Goal: Task Accomplishment & Management: Manage account settings

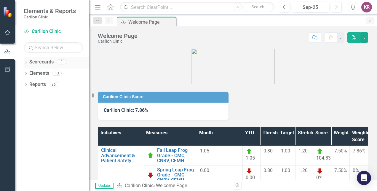
click at [27, 61] on icon "Dropdown" at bounding box center [26, 62] width 4 height 3
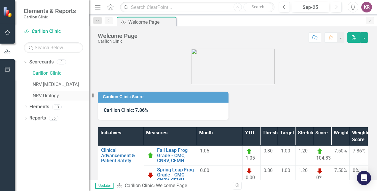
click at [42, 96] on link "NRV Urology" at bounding box center [61, 95] width 56 height 7
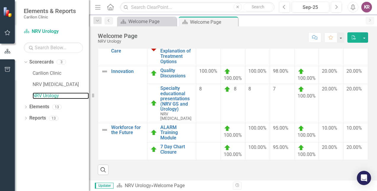
scroll to position [49, 0]
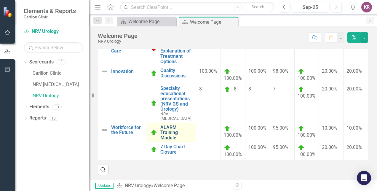
click at [165, 129] on link "ALARM Training Module" at bounding box center [176, 133] width 33 height 16
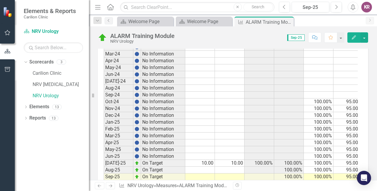
scroll to position [232, 0]
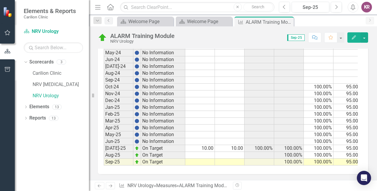
click at [209, 145] on td "10.00" at bounding box center [200, 148] width 30 height 7
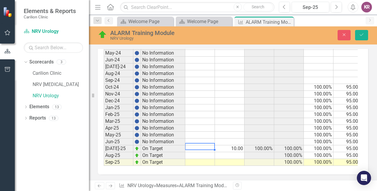
scroll to position [235, 0]
click at [240, 145] on td "10.00" at bounding box center [230, 148] width 30 height 7
click at [360, 36] on icon "Save" at bounding box center [361, 35] width 5 height 4
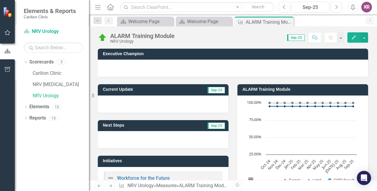
scroll to position [232, 0]
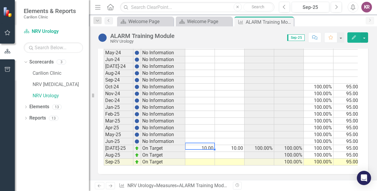
click at [209, 145] on td "10.00" at bounding box center [200, 148] width 30 height 7
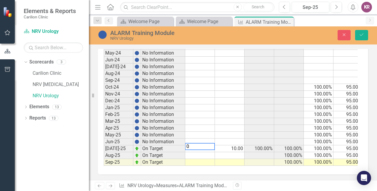
click at [234, 145] on td "10.00" at bounding box center [230, 148] width 30 height 7
type textarea "0"
click at [266, 145] on td "100.00%" at bounding box center [259, 148] width 30 height 7
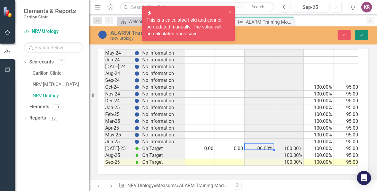
click at [361, 38] on button "Save" at bounding box center [361, 35] width 13 height 10
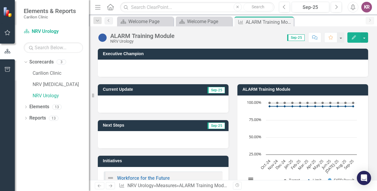
scroll to position [232, 0]
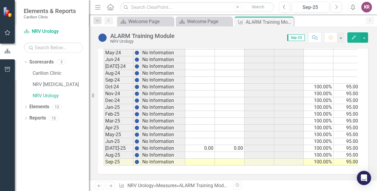
click at [207, 158] on td at bounding box center [200, 161] width 30 height 7
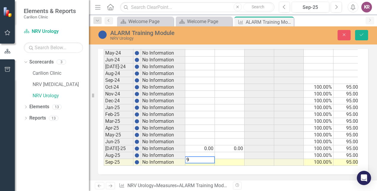
scroll to position [235, 0]
click at [232, 159] on td at bounding box center [230, 162] width 30 height 7
type textarea "10"
click at [358, 36] on button "Save" at bounding box center [361, 35] width 13 height 10
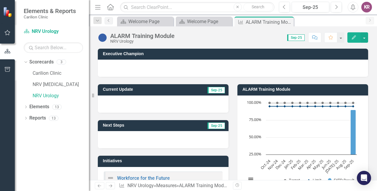
scroll to position [232, 0]
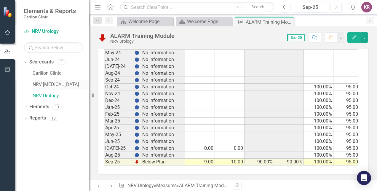
click at [54, 85] on link "NRV [MEDICAL_DATA]" at bounding box center [61, 84] width 56 height 7
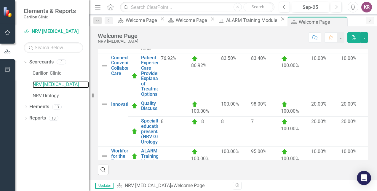
scroll to position [35, 0]
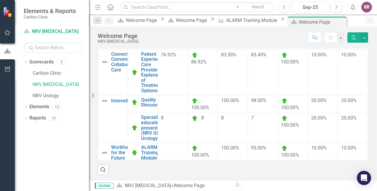
click at [365, 153] on div "Initiatives Measures Month YTD Target Limit Score Weight Weighted Score Financi…" at bounding box center [232, 91] width 279 height 165
click at [51, 95] on link "NRV Urology" at bounding box center [61, 95] width 56 height 7
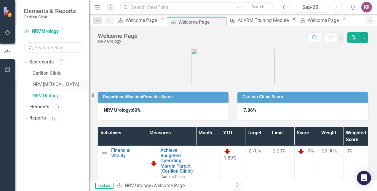
click at [55, 85] on link "NRV [MEDICAL_DATA]" at bounding box center [61, 84] width 56 height 7
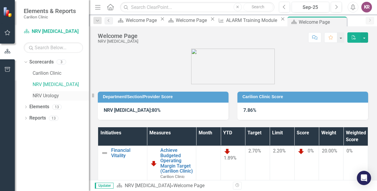
click at [53, 97] on link "NRV Urology" at bounding box center [61, 95] width 56 height 7
